Goal: Book appointment/travel/reservation

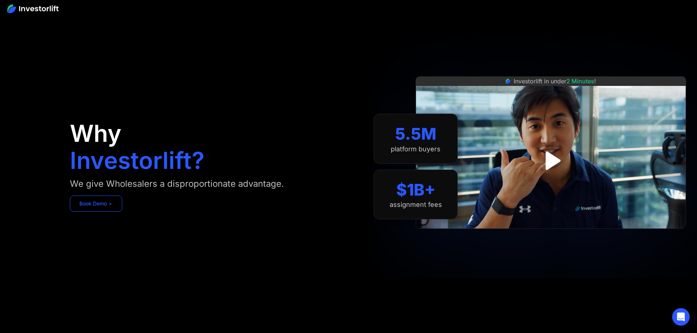
click at [122, 212] on link "Book Demo ➢" at bounding box center [96, 204] width 52 height 16
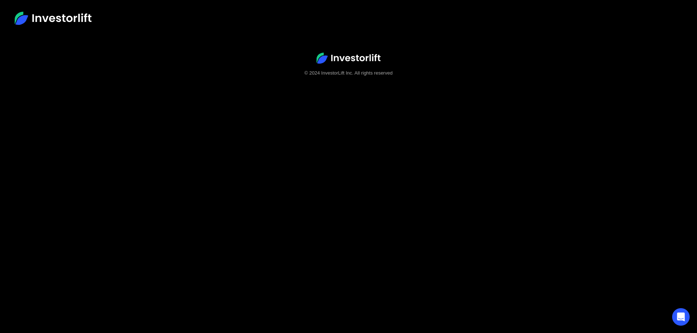
scroll to position [46, 0]
